Goal: Navigation & Orientation: Find specific page/section

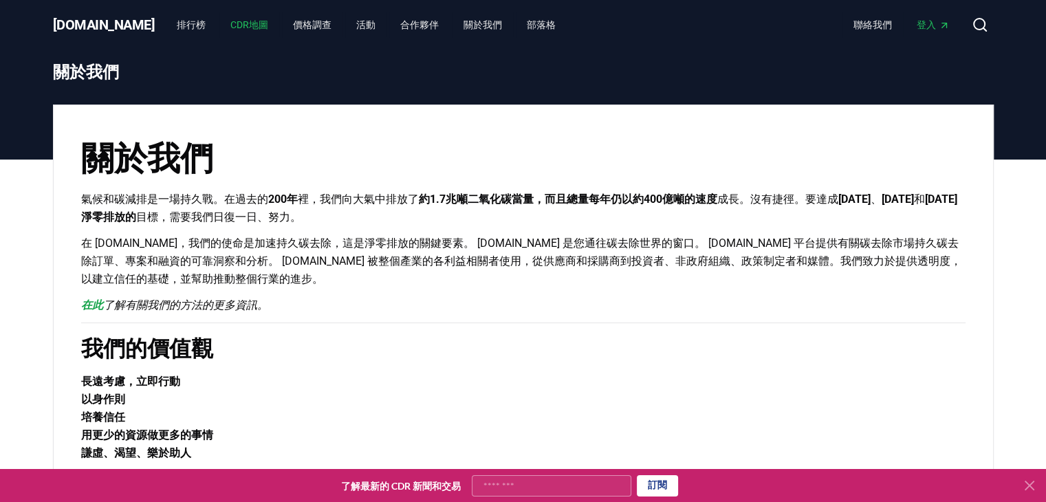
click at [230, 28] on font "CDR地圖" at bounding box center [249, 24] width 38 height 11
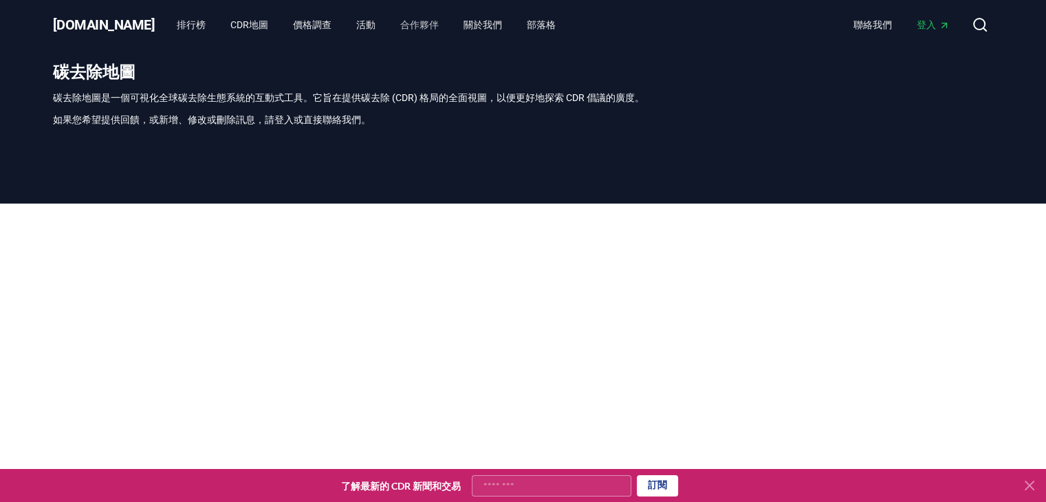
scroll to position [404, 0]
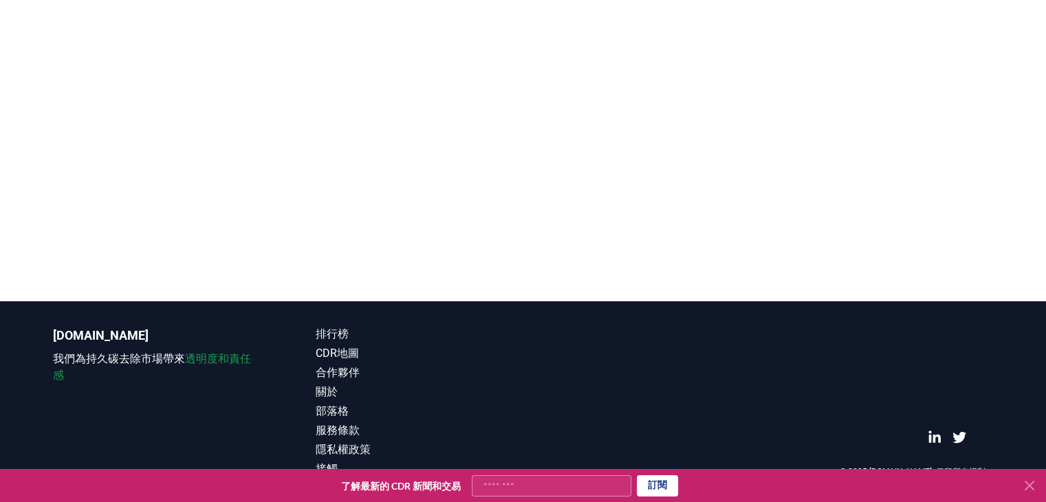
click at [31, 133] on div at bounding box center [523, 50] width 1046 height 502
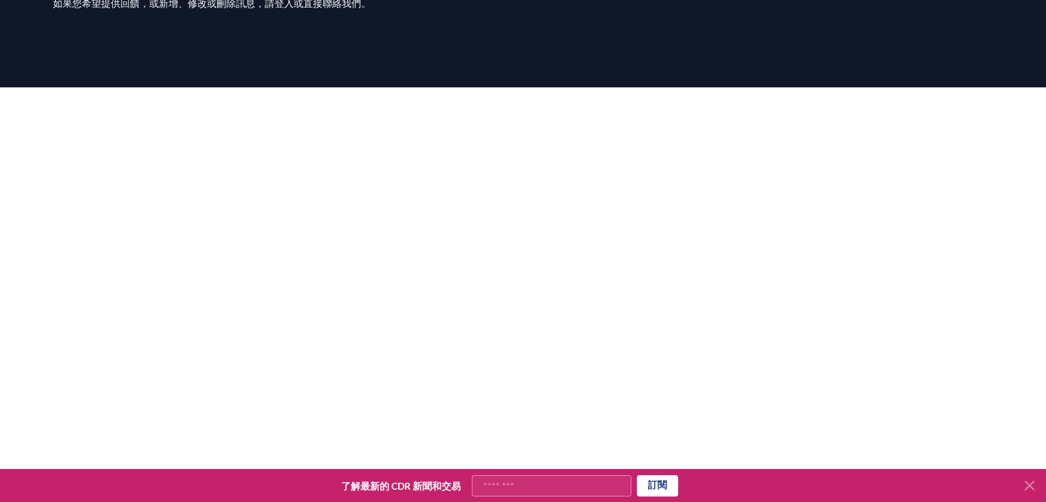
scroll to position [0, 0]
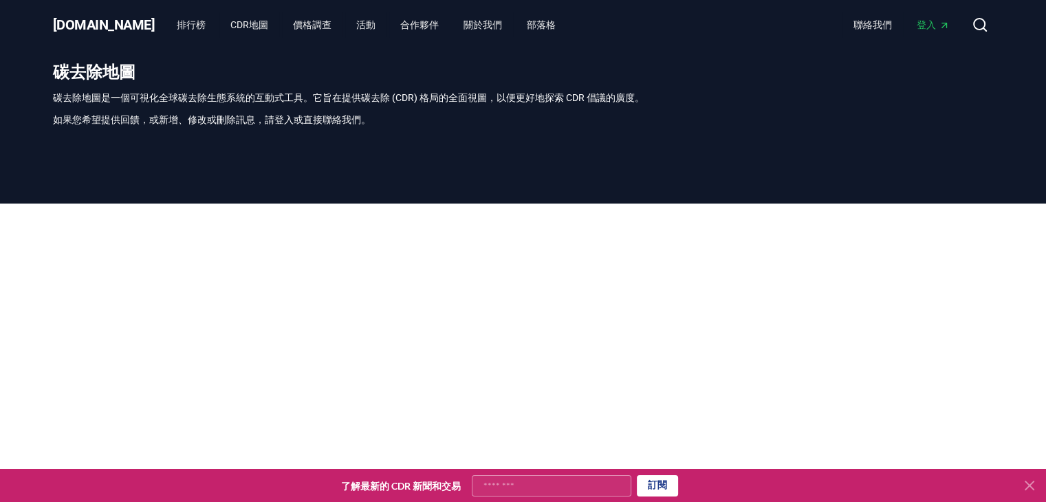
click at [10, 358] on div at bounding box center [523, 455] width 1046 height 502
click at [463, 22] on font "關於我們" at bounding box center [482, 24] width 39 height 11
